Goal: Task Accomplishment & Management: Manage account settings

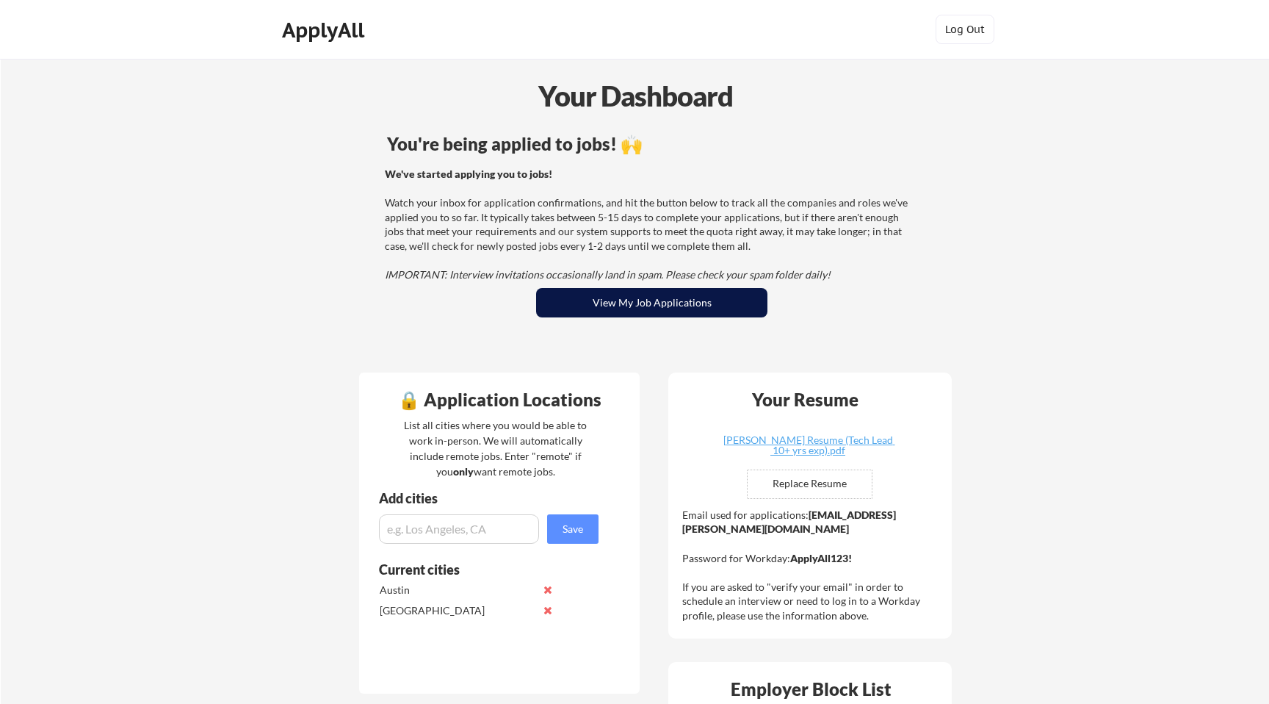
click at [635, 297] on button "View My Job Applications" at bounding box center [651, 302] width 231 height 29
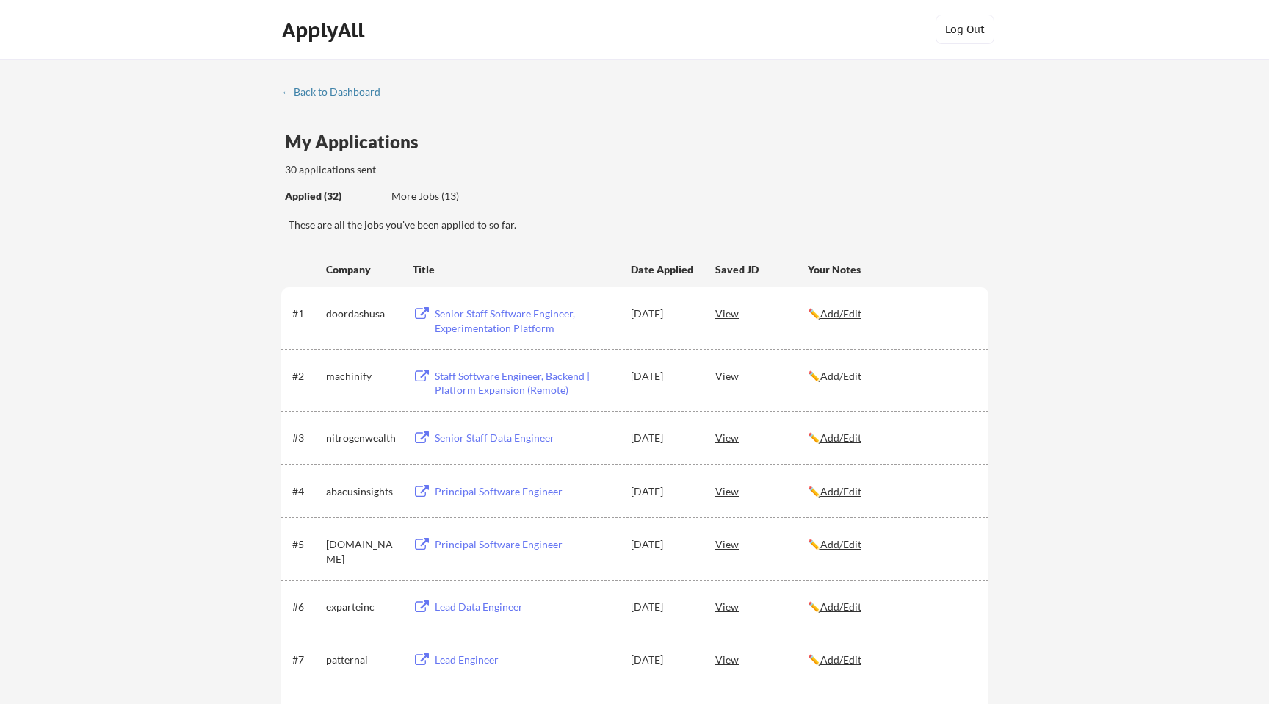
click at [336, 30] on div "ApplyAll" at bounding box center [325, 30] width 87 height 25
